Goal: Task Accomplishment & Management: Use online tool/utility

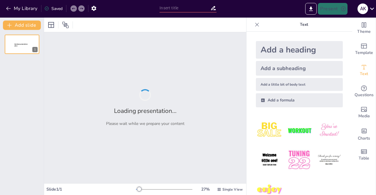
type input "New Sendsteps"
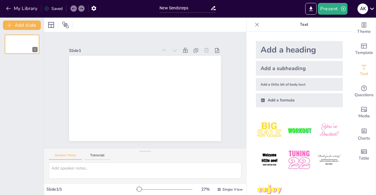
click at [315, 135] on img at bounding box center [328, 130] width 27 height 27
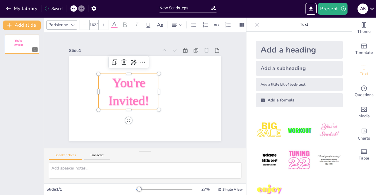
click at [293, 163] on img at bounding box center [298, 160] width 27 height 27
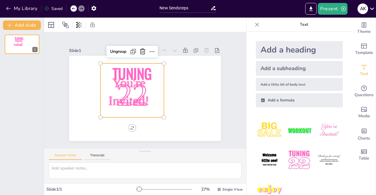
click at [267, 154] on img at bounding box center [269, 160] width 27 height 27
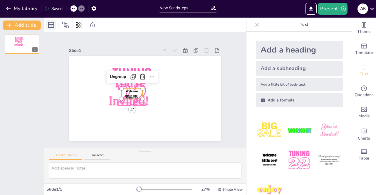
click at [51, 25] on icon at bounding box center [51, 24] width 7 height 7
click at [100, 151] on div "Speaker Notes Transcript" at bounding box center [145, 156] width 202 height 14
click at [315, 8] on button "Export to PowerPoint" at bounding box center [310, 9] width 11 height 12
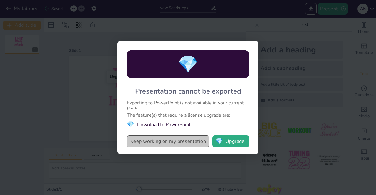
click at [194, 140] on button "Keep working on my presentation" at bounding box center [168, 142] width 83 height 12
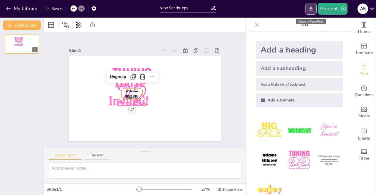
click at [311, 7] on icon "Export to PowerPoint" at bounding box center [311, 8] width 4 height 4
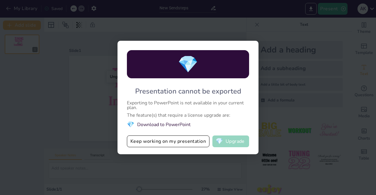
click at [230, 137] on button "💎 Upgrade" at bounding box center [230, 142] width 37 height 12
